Goal: Answer question/provide support: Share knowledge or assist other users

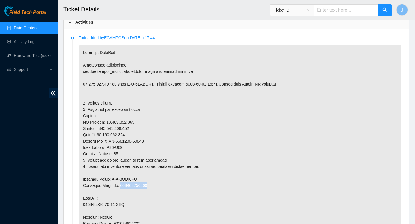
scroll to position [283, 0]
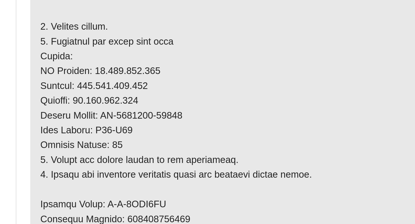
drag, startPoint x: 113, startPoint y: 142, endPoint x: 152, endPoint y: 145, distance: 39.4
click at [152, 146] on p at bounding box center [240, 202] width 323 height 313
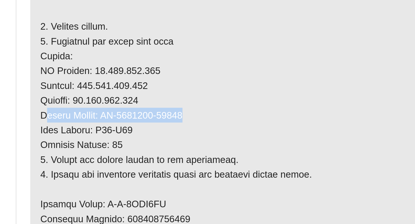
drag, startPoint x: 152, startPoint y: 143, endPoint x: 85, endPoint y: 141, distance: 67.2
click at [85, 141] on p at bounding box center [240, 202] width 323 height 313
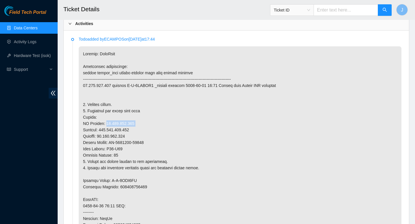
drag, startPoint x: 137, startPoint y: 123, endPoint x: 106, endPoint y: 126, distance: 30.4
click at [106, 125] on p at bounding box center [240, 202] width 323 height 313
copy p "23.218.223.212"
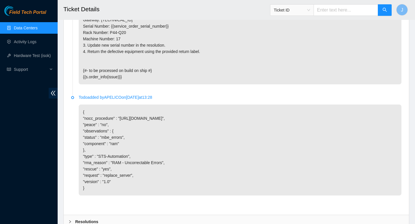
scroll to position [827, 0]
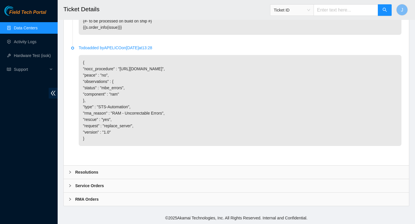
click at [150, 171] on div "Resolutions" at bounding box center [236, 172] width 345 height 13
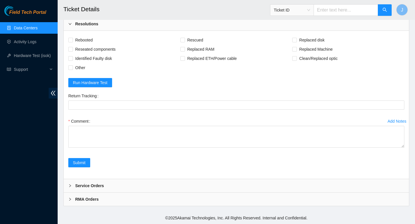
scroll to position [950, 0]
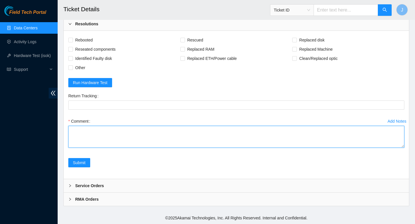
click at [158, 148] on textarea "Comment" at bounding box center [236, 137] width 336 height 22
paste textarea "333595 08-09-2025 04:06:09 23.218.223.212 COMPLETE Result Detail Message Ticket…"
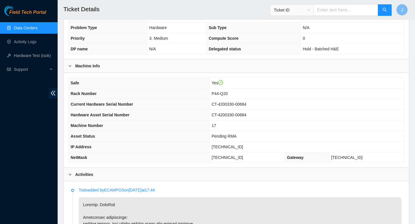
scroll to position [134, 0]
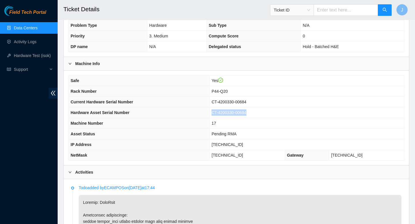
drag, startPoint x: 252, startPoint y: 113, endPoint x: 206, endPoint y: 112, distance: 46.4
click at [206, 112] on tr "Hardware Asset Serial Number CT-4200330-00684" at bounding box center [237, 113] width 336 height 11
copy tr "CT-4200330-00684"
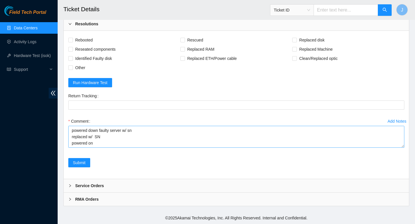
scroll to position [0, 0]
click at [149, 138] on textarea "verified SN powered down faulty server w/ sn replaced w/ SN powered on rescued …" at bounding box center [236, 137] width 336 height 22
paste textarea "CT-4200330-00684"
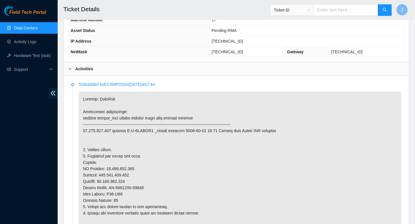
scroll to position [238, 0]
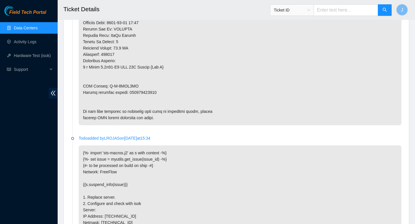
scroll to position [975, 0]
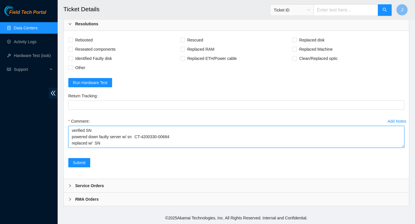
click at [125, 144] on textarea "verified SN powered down faulty server w/ sn CT-4200330-00684 replaced w/ SN po…" at bounding box center [236, 137] width 336 height 22
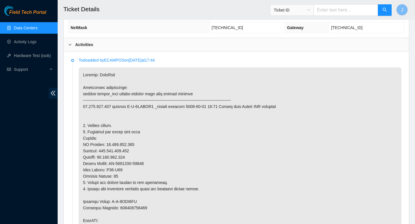
scroll to position [275, 0]
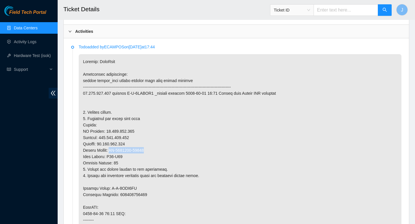
drag, startPoint x: 150, startPoint y: 149, endPoint x: 112, endPoint y: 150, distance: 38.6
click at [112, 150] on p at bounding box center [240, 210] width 323 height 313
copy p "CT-4240318-00320"
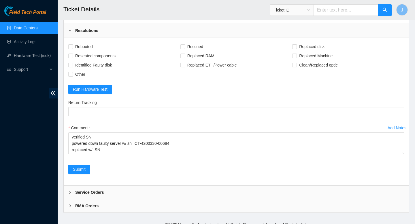
scroll to position [957, 0]
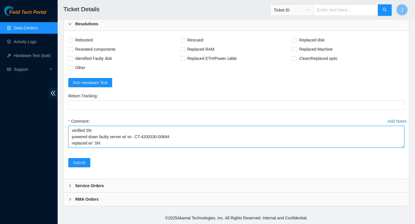
click at [138, 148] on textarea "verified SN powered down faulty server w/ sn CT-4200330-00684 replaced w/ SN po…" at bounding box center [236, 137] width 336 height 22
paste textarea "CT-4240318-00320"
type textarea "verified SN powered down faulty server w/ sn CT-4200330-00684 replaced w/ SN CT…"
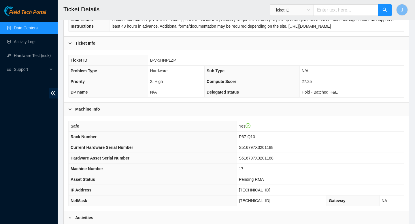
scroll to position [88, 0]
drag, startPoint x: 179, startPoint y: 61, endPoint x: 144, endPoint y: 62, distance: 35.5
click at [144, 62] on tr "Ticket ID B-V-5HNPLZP" at bounding box center [237, 61] width 336 height 11
copy tr "B-V-5HNPLZP"
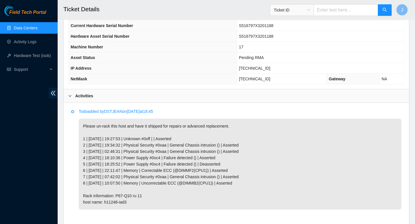
scroll to position [275, 0]
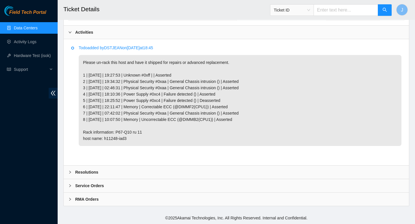
click at [170, 174] on div "Resolutions" at bounding box center [236, 172] width 345 height 13
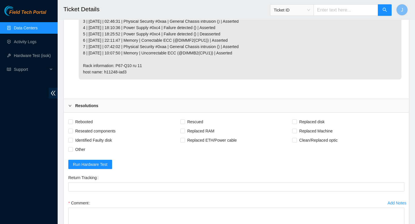
scroll to position [348, 0]
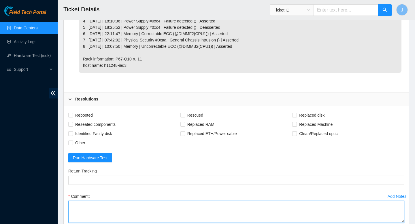
click at [117, 211] on textarea "Comment" at bounding box center [236, 212] width 336 height 22
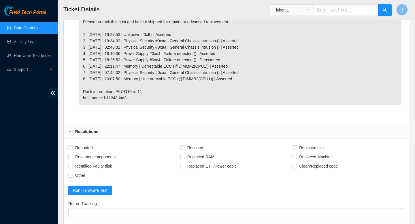
type textarea "c"
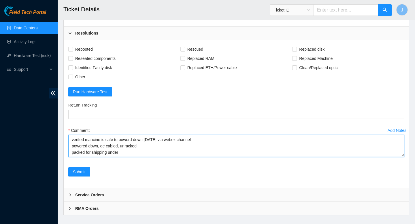
scroll to position [414, 0]
drag, startPoint x: 152, startPoint y: 153, endPoint x: 124, endPoint y: 153, distance: 28.6
click at [124, 153] on textarea "verifed mahcine is safe to powerd down [DATE] via webex channel powered down, d…" at bounding box center [236, 146] width 336 height 22
click at [131, 152] on textarea "verifed mahcine is safe to powerd down [DATE] via webex channel powered down, d…" at bounding box center [236, 146] width 336 height 22
drag, startPoint x: 153, startPoint y: 152, endPoint x: 121, endPoint y: 151, distance: 32.0
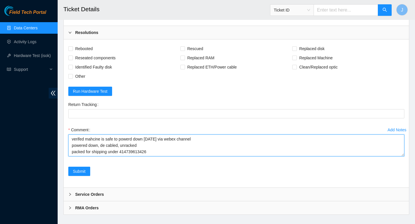
click at [121, 151] on textarea "verifed mahcine is safe to powerd down [DATE] via webex channel powered down, d…" at bounding box center [236, 146] width 336 height 22
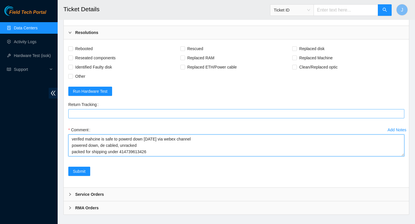
type textarea "verifed mahcine is safe to powerd down [DATE] via webex channel powered down, d…"
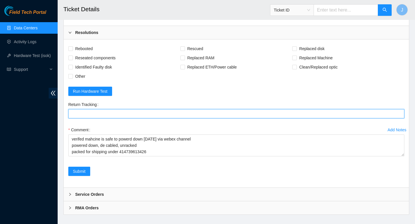
click at [148, 116] on Tracking "Return Tracking" at bounding box center [236, 113] width 336 height 9
paste Tracking "414739613426"
type Tracking "414739613426"
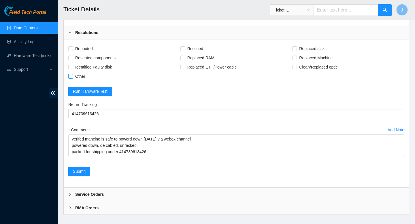
click at [72, 75] on span at bounding box center [70, 76] width 5 height 5
click at [72, 75] on input "Other" at bounding box center [70, 76] width 4 height 4
checkbox input "true"
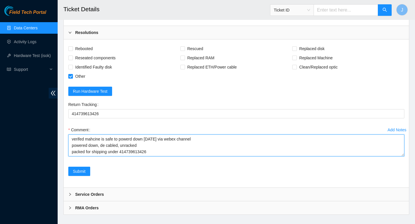
click at [157, 151] on textarea "verifed mahcine is safe to powerd down [DATE] via webex channel powered down, d…" at bounding box center [236, 146] width 336 height 22
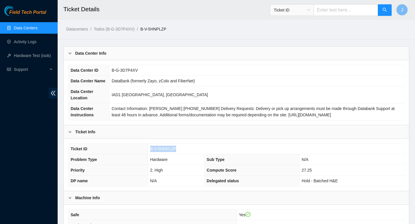
drag, startPoint x: 178, startPoint y: 147, endPoint x: 149, endPoint y: 148, distance: 28.6
click at [149, 149] on td "B-V-5HNPLZP" at bounding box center [276, 149] width 256 height 11
copy span "B-V-5HNPLZP"
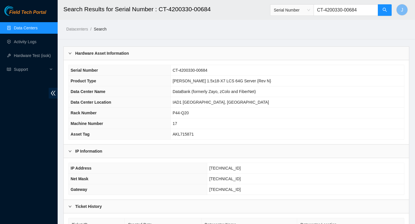
click at [361, 13] on input "CT-4200330-00684" at bounding box center [346, 10] width 65 height 12
paste input "23.218.223.212"
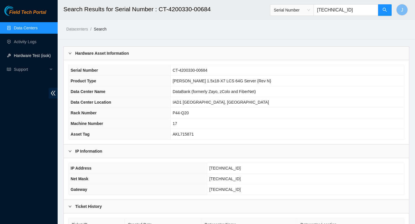
type input "23.218.223.212"
click at [24, 55] on link "Hardware Test (isok)" at bounding box center [32, 55] width 37 height 5
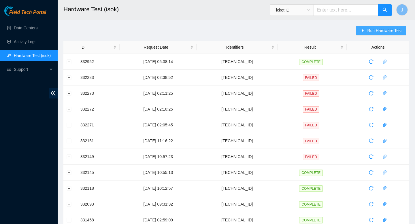
click at [380, 27] on button "Run Hardware Test" at bounding box center [381, 30] width 50 height 9
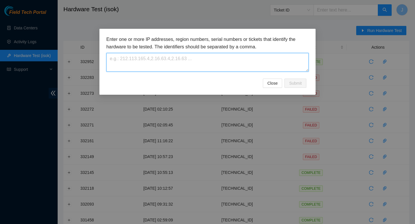
click at [197, 66] on textarea at bounding box center [207, 62] width 202 height 19
paste textarea "23.218.223.212"
type textarea "23.218.223.212"
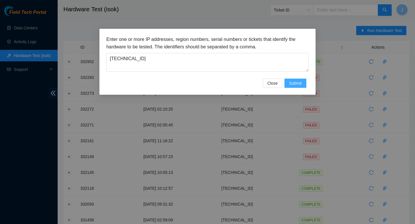
click at [297, 82] on span "Submit" at bounding box center [295, 83] width 13 height 6
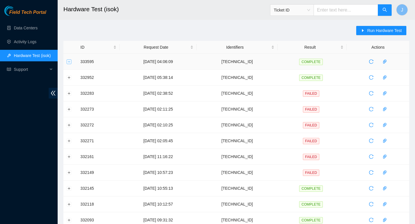
click at [70, 62] on button "Expand row" at bounding box center [69, 61] width 5 height 5
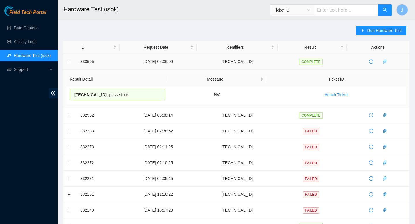
drag, startPoint x: 140, startPoint y: 95, endPoint x: 79, endPoint y: 61, distance: 70.0
copy tbody "333595 08-09-2025 04:06:09 23.218.223.212 COMPLETE Result Detail Message Ticket…"
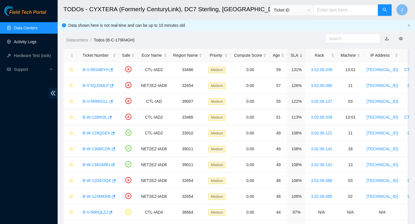
click at [35, 41] on link "Activity Logs" at bounding box center [25, 42] width 23 height 5
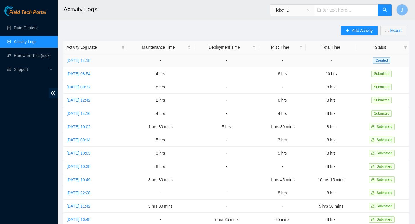
click at [91, 62] on link "Mon, 08 Sep 2025 14:18" at bounding box center [79, 60] width 24 height 5
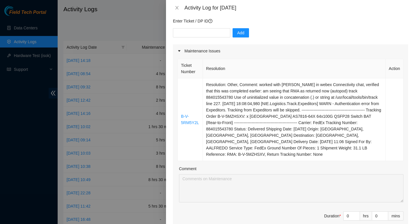
scroll to position [57, 0]
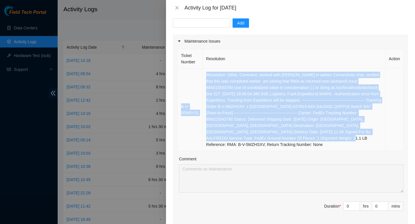
drag, startPoint x: 363, startPoint y: 140, endPoint x: 182, endPoint y: 103, distance: 185.4
click at [182, 103] on tr "B-V-5RM5Y2L Resolution: Other, Comment: worked with Dana in webex Connectivity …" at bounding box center [291, 110] width 226 height 83
copy tr "B-V-5RM5Y2L Resolution: Other, Comment: worked with Dana in webex Connectivity …"
